Goal: Information Seeking & Learning: Learn about a topic

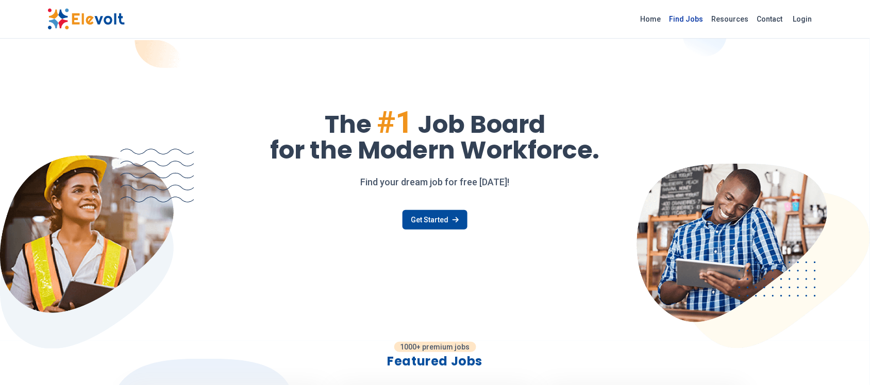
click at [690, 20] on link "Find Jobs" at bounding box center [686, 19] width 42 height 16
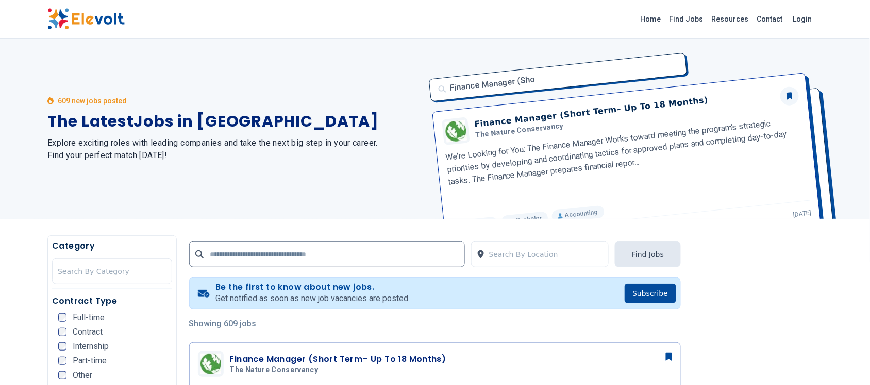
scroll to position [122, 0]
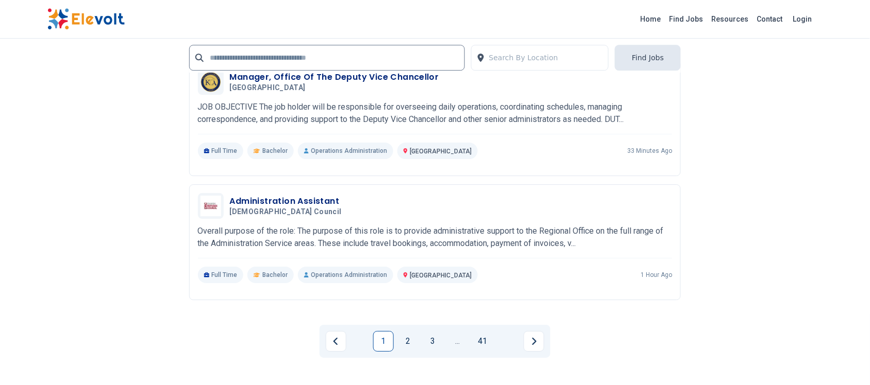
scroll to position [2061, 0]
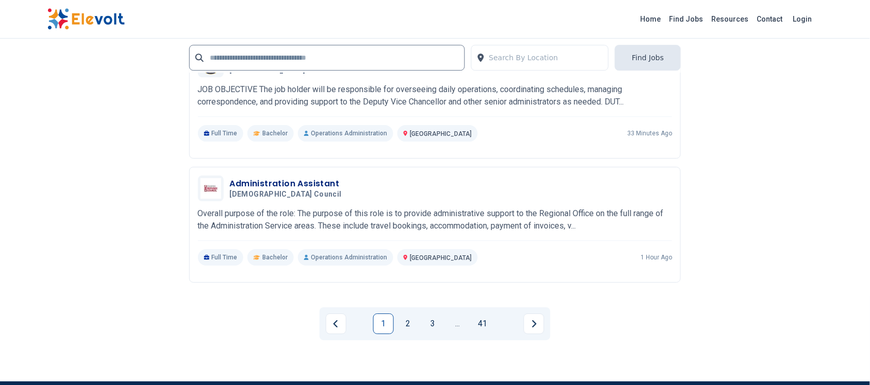
click at [409, 326] on link "2" at bounding box center [408, 324] width 21 height 21
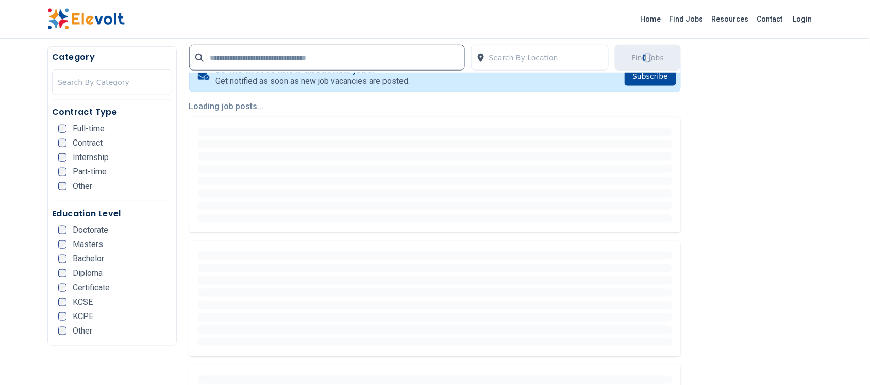
scroll to position [86, 0]
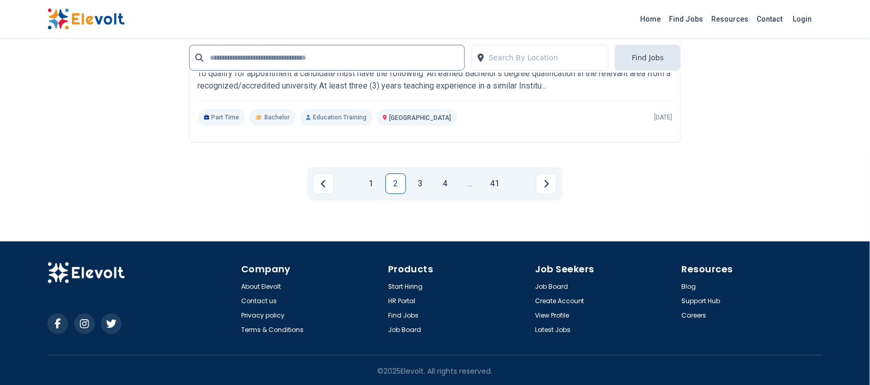
scroll to position [2206, 0]
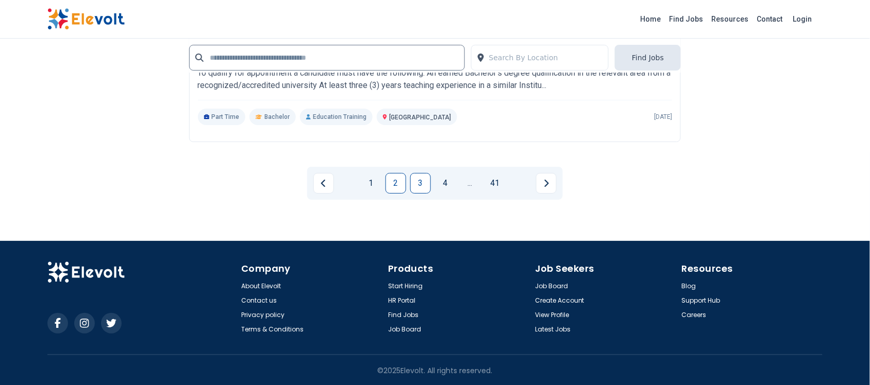
click at [414, 179] on link "3" at bounding box center [420, 183] width 21 height 21
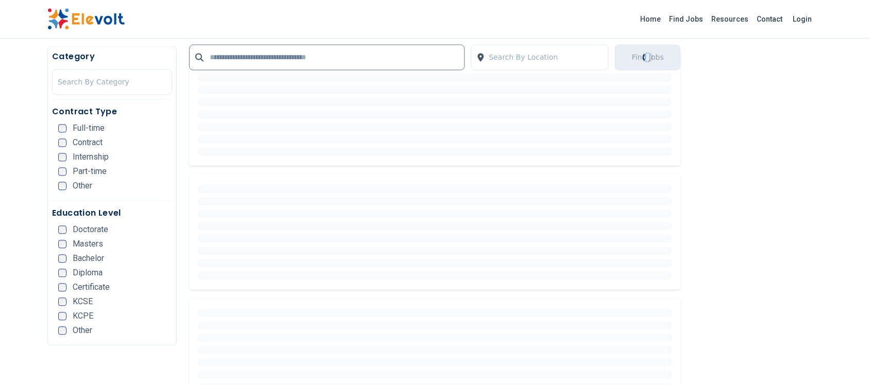
scroll to position [267, 0]
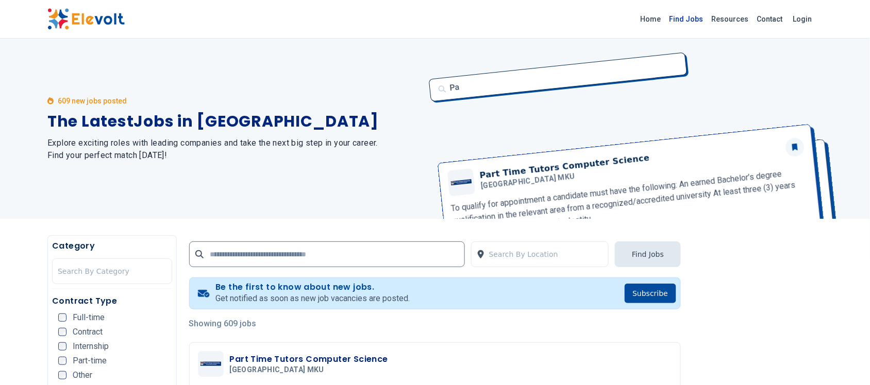
click at [684, 15] on link "Find Jobs" at bounding box center [686, 19] width 42 height 16
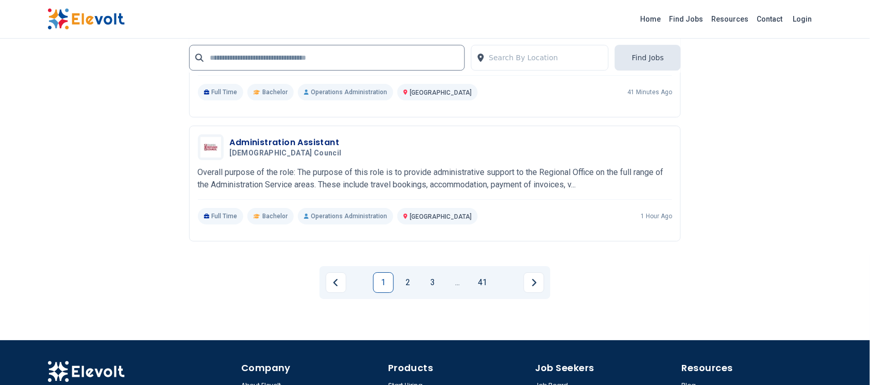
scroll to position [2125, 0]
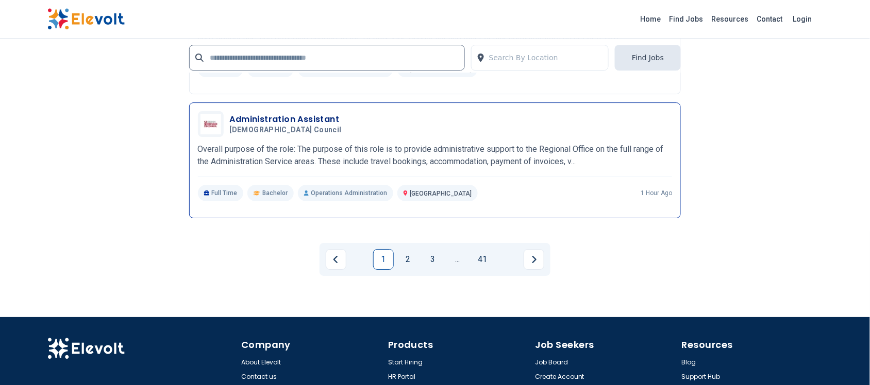
click at [297, 121] on h3 "Administration Assistant" at bounding box center [288, 119] width 116 height 12
click at [266, 120] on h3 "Administration Assistant" at bounding box center [288, 119] width 116 height 12
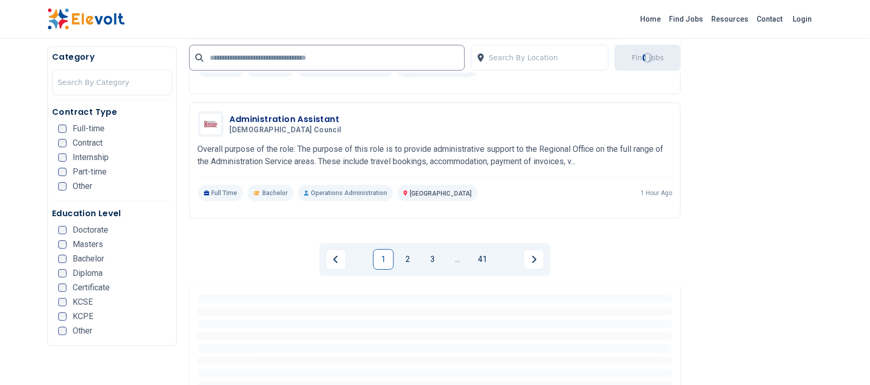
click at [406, 259] on link "2" at bounding box center [408, 259] width 21 height 21
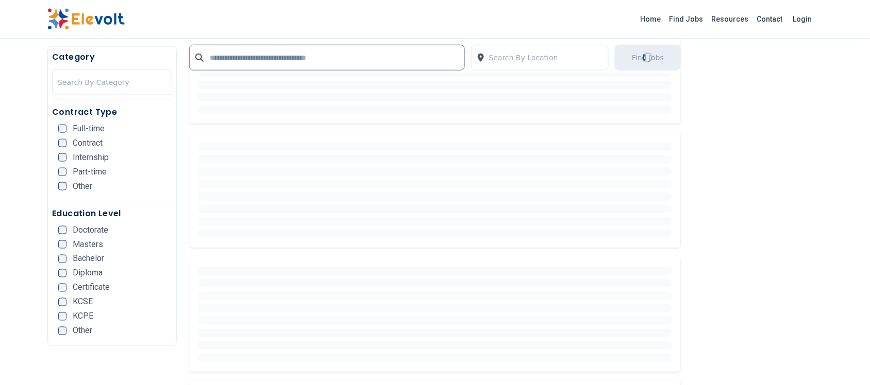
scroll to position [196, 0]
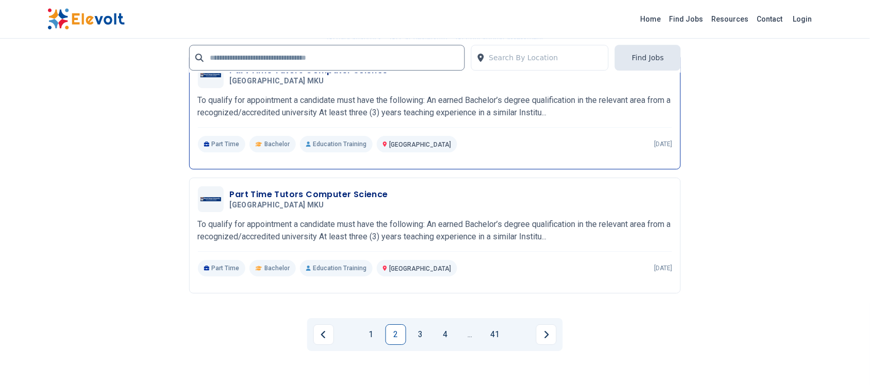
scroll to position [2061, 0]
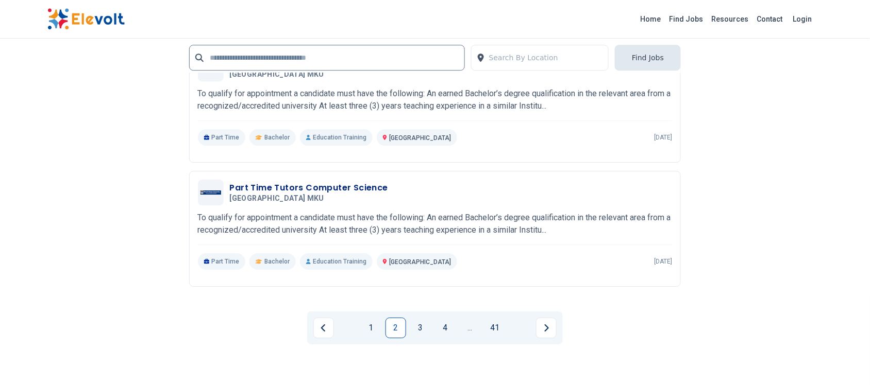
click at [418, 327] on link "3" at bounding box center [420, 328] width 21 height 21
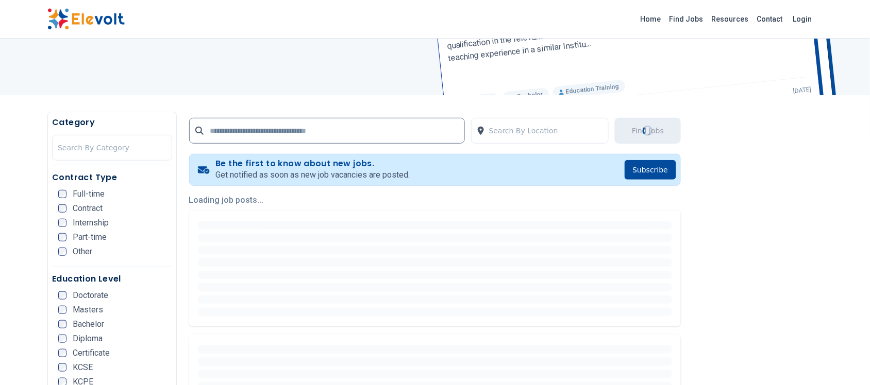
scroll to position [129, 0]
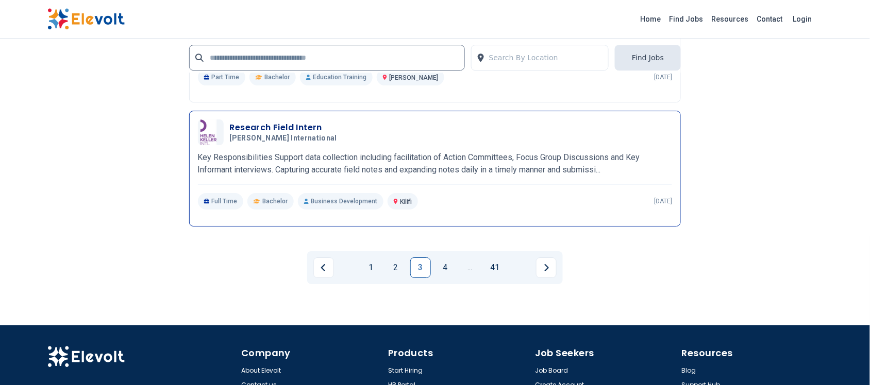
scroll to position [2200, 0]
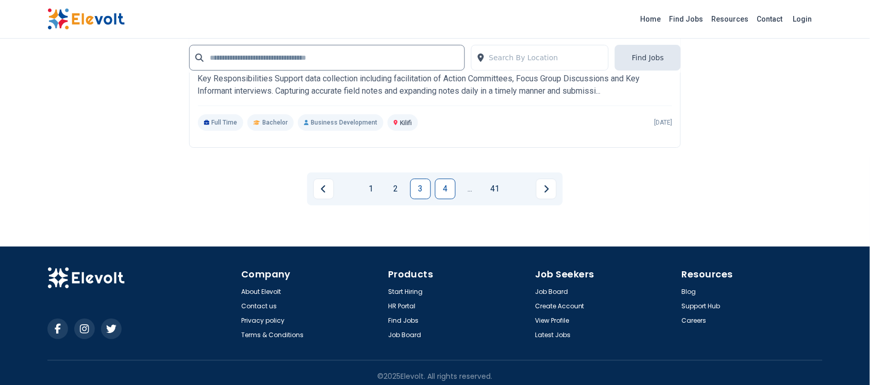
click at [438, 184] on link "4" at bounding box center [445, 189] width 21 height 21
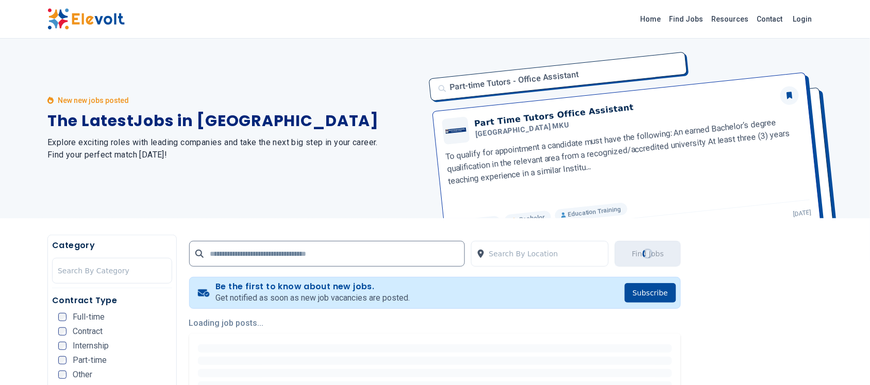
scroll to position [0, 0]
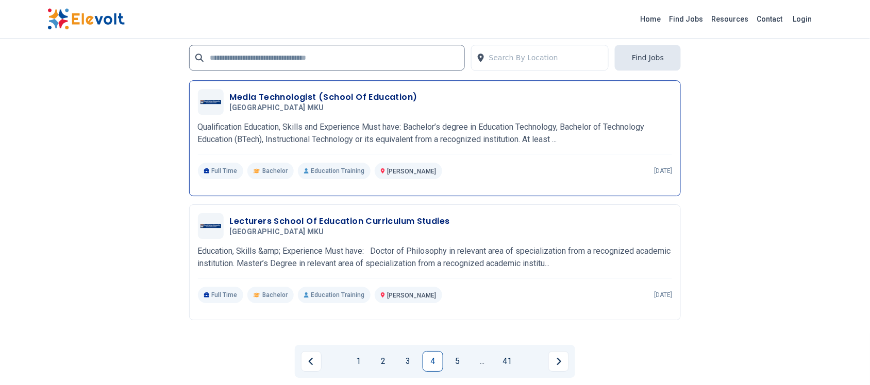
scroll to position [2061, 0]
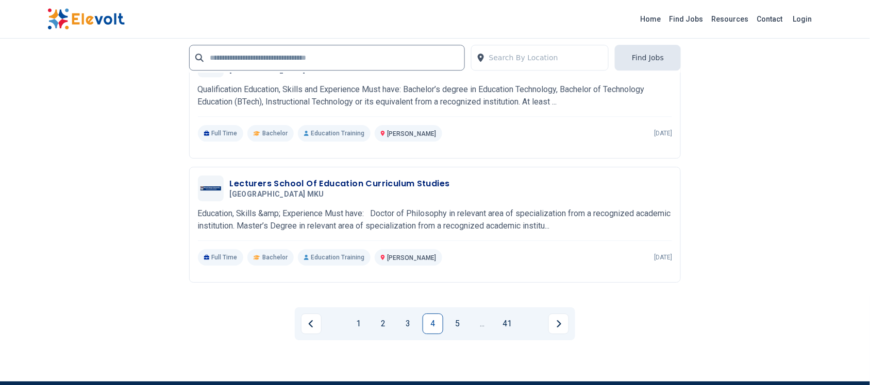
drag, startPoint x: 462, startPoint y: 330, endPoint x: 461, endPoint y: 323, distance: 6.8
click at [462, 329] on link "5" at bounding box center [457, 324] width 21 height 21
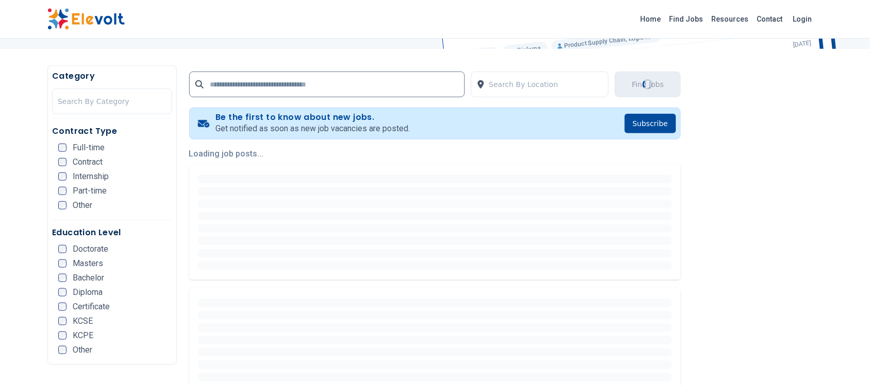
scroll to position [258, 0]
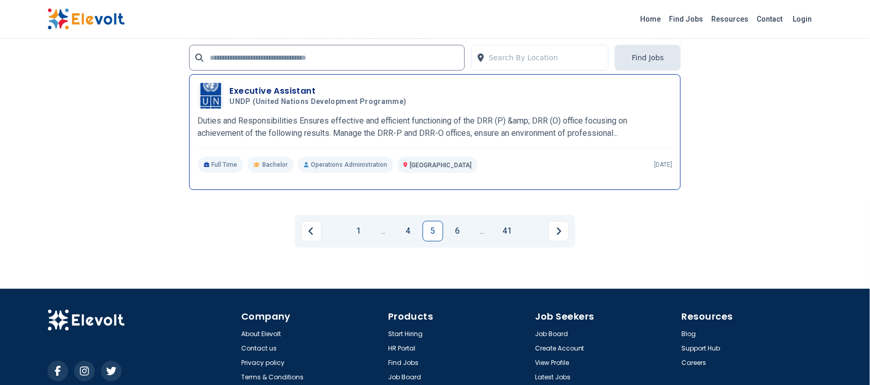
scroll to position [2125, 0]
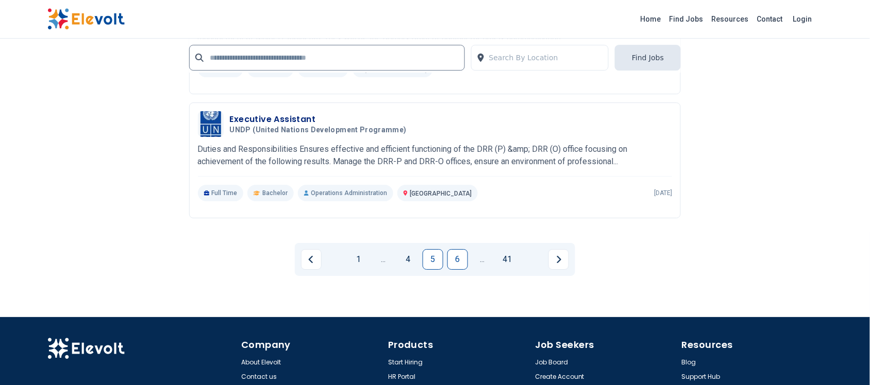
click at [455, 269] on link "6" at bounding box center [457, 259] width 21 height 21
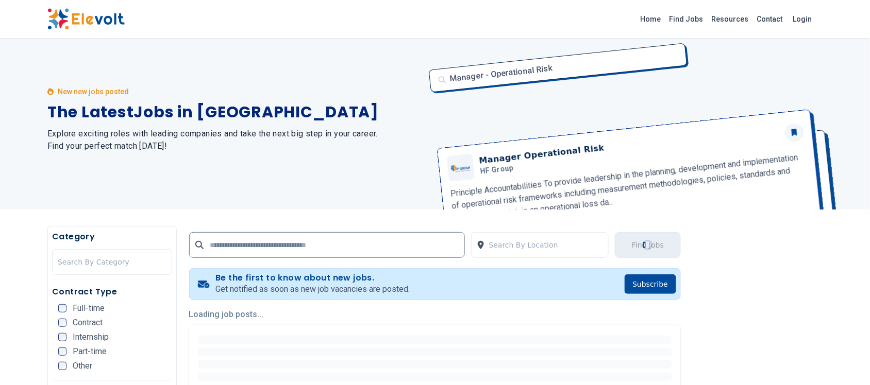
scroll to position [0, 0]
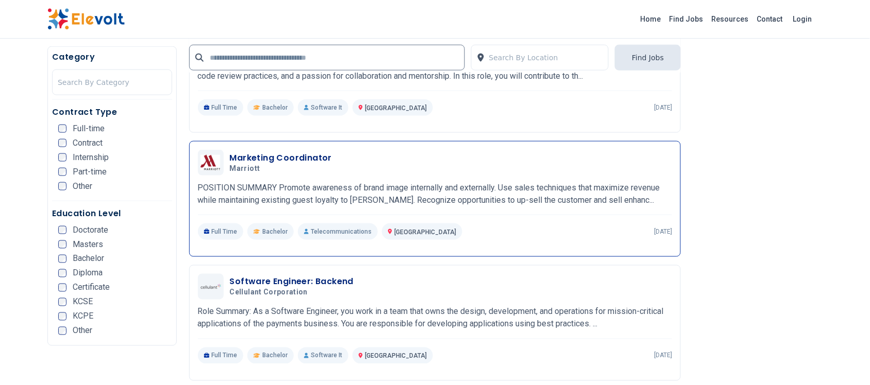
scroll to position [258, 0]
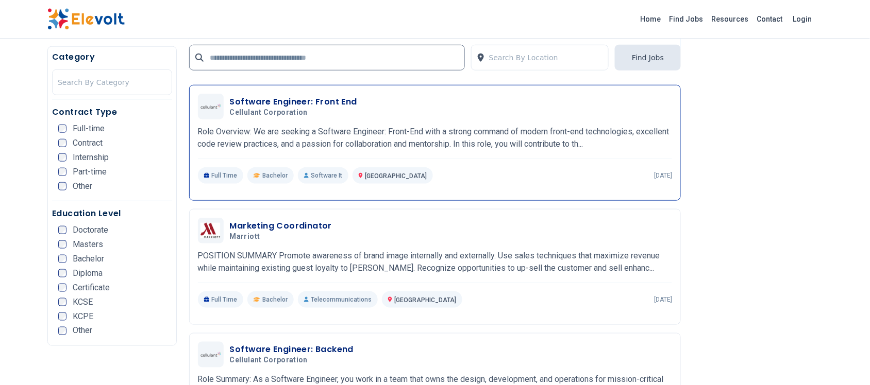
click at [303, 98] on h3 "Software Engineer: Front End" at bounding box center [293, 102] width 127 height 12
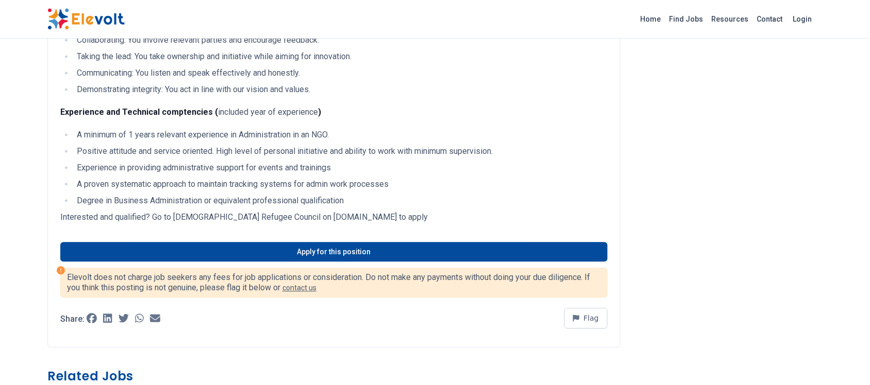
scroll to position [580, 0]
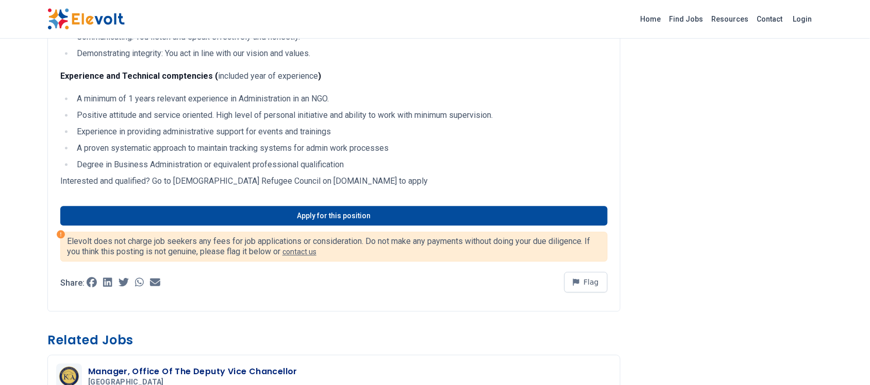
scroll to position [580, 0]
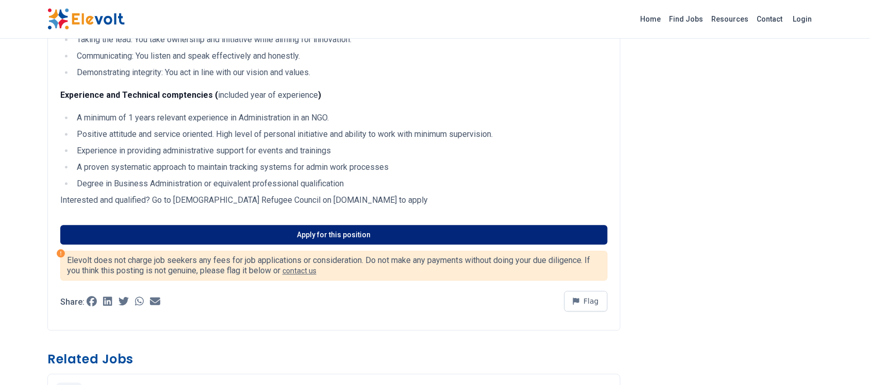
click at [329, 245] on link "Apply for this position" at bounding box center [333, 236] width 547 height 20
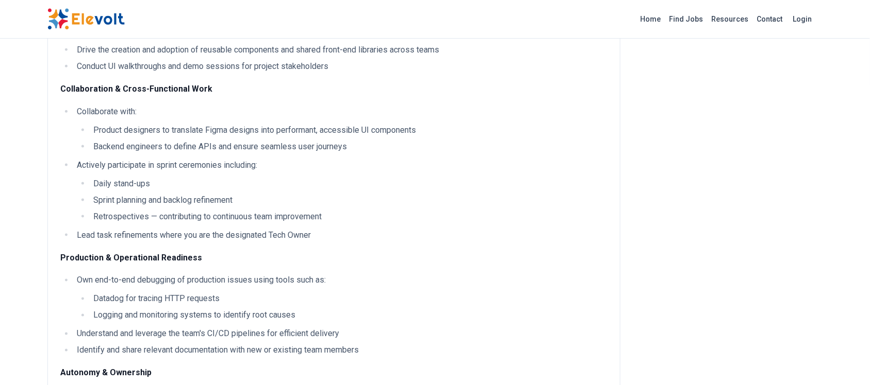
scroll to position [386, 0]
